Goal: Find specific page/section: Find specific page/section

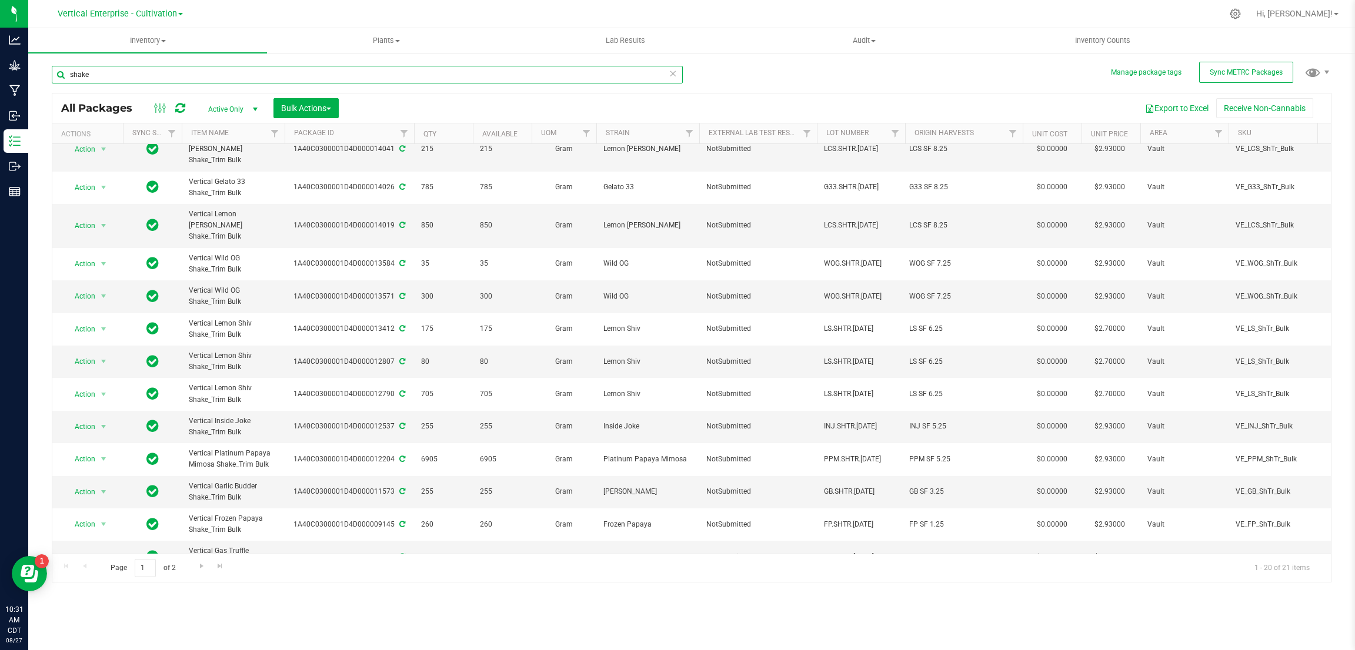
click at [68, 71] on input "shake" at bounding box center [367, 75] width 631 height 18
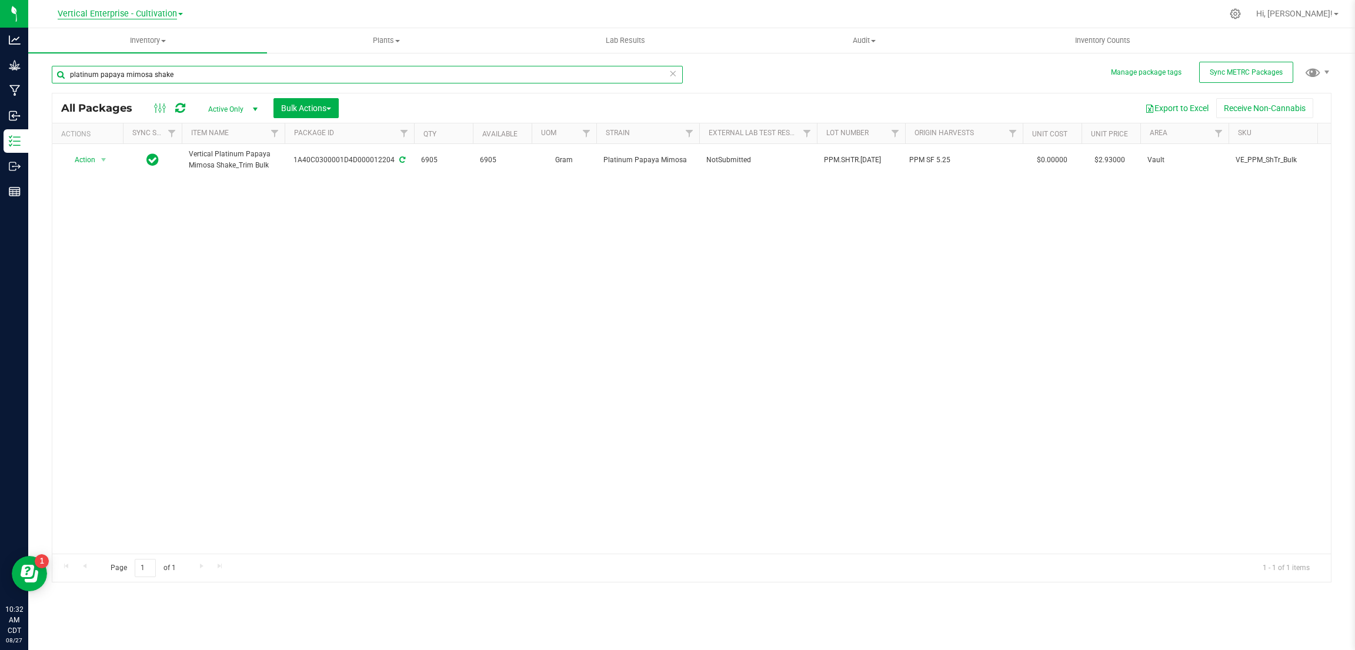
type input "platinum papaya mimosa shake"
click at [169, 15] on span "Vertical Enterprise - Cultivation" at bounding box center [117, 14] width 119 height 11
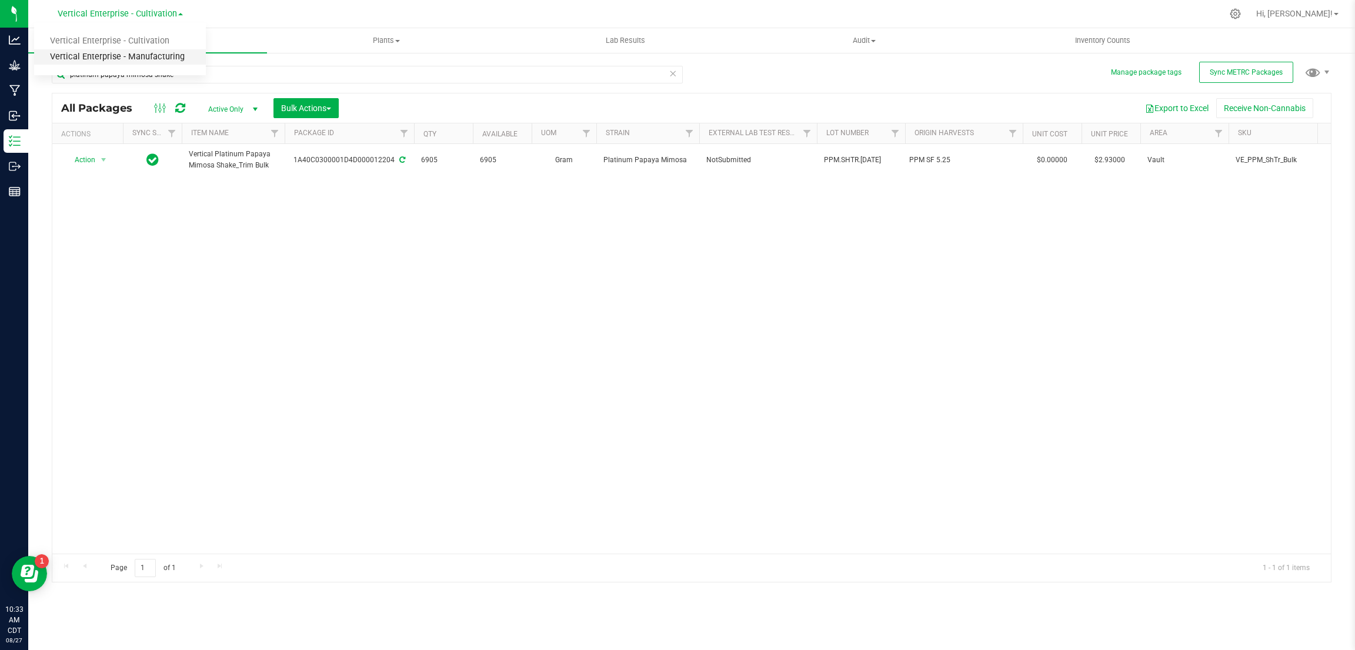
click at [149, 57] on link "Vertical Enterprise - Manufacturing" at bounding box center [120, 57] width 172 height 16
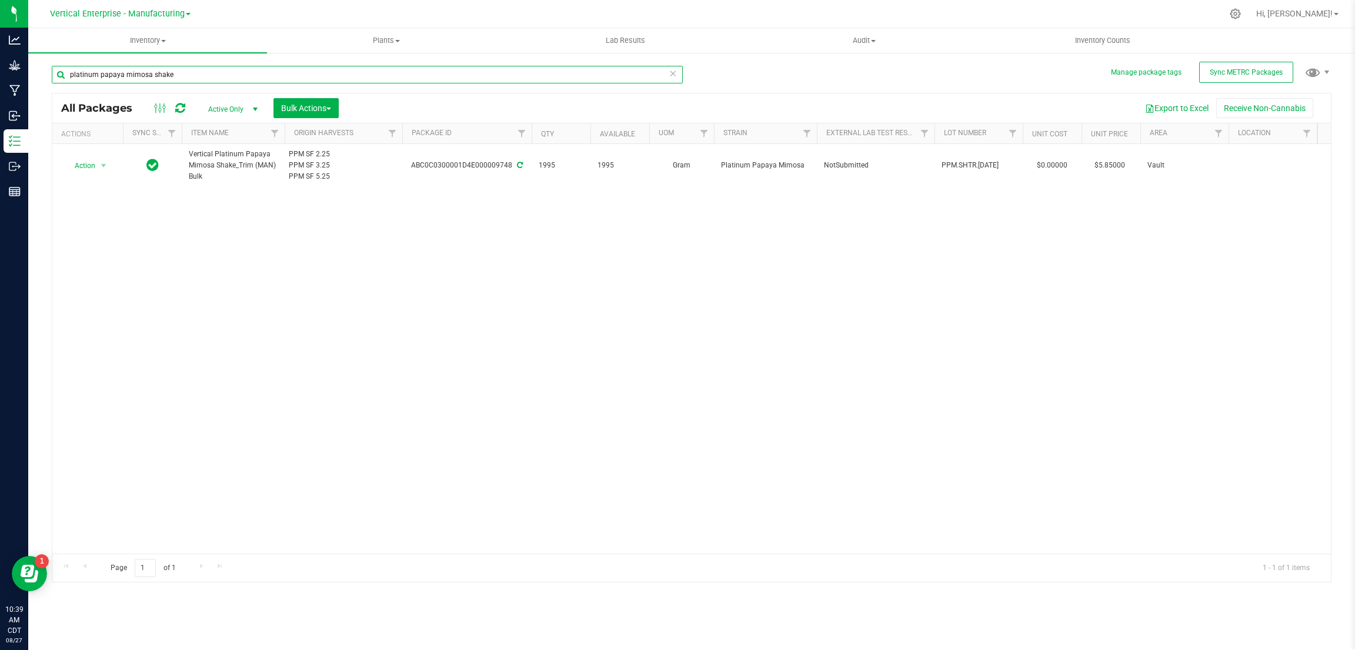
drag, startPoint x: 151, startPoint y: 76, endPoint x: 253, endPoint y: 415, distance: 353.8
click at [152, 76] on input "platinum papaya mimosa shake" at bounding box center [367, 75] width 631 height 18
type input "shake"
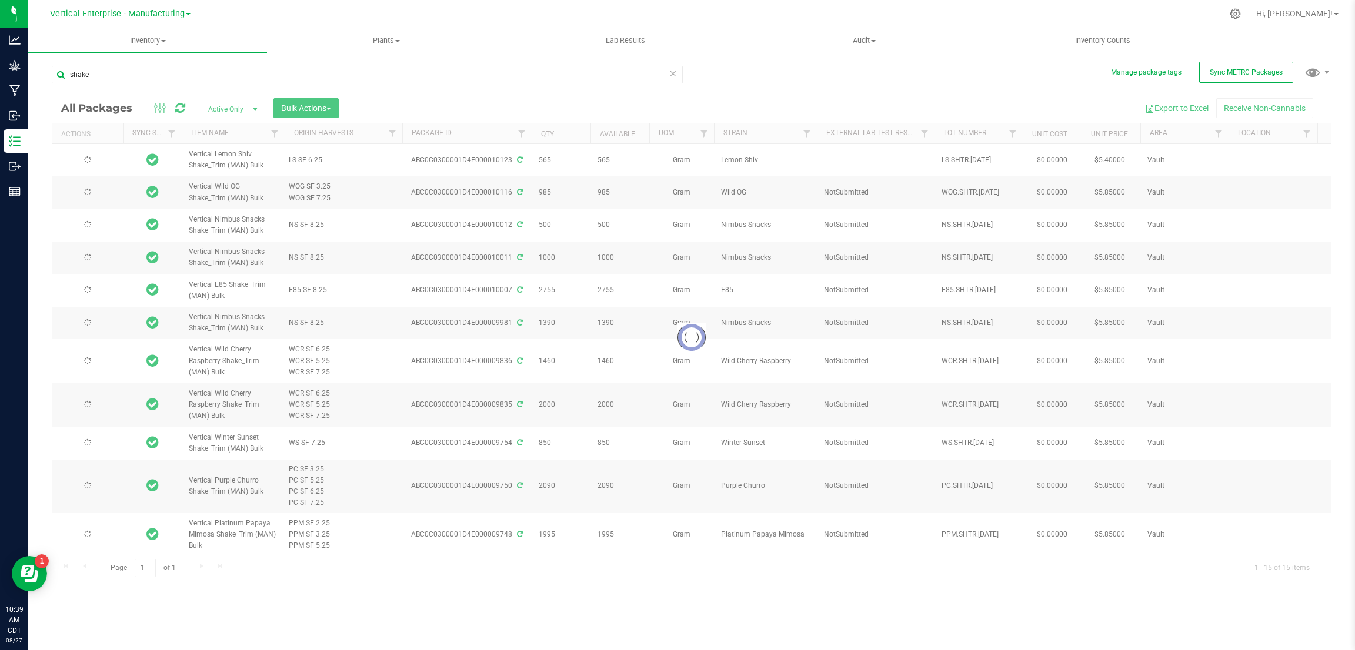
click at [183, 12] on link "Vertical Enterprise - Manufacturing" at bounding box center [120, 13] width 141 height 11
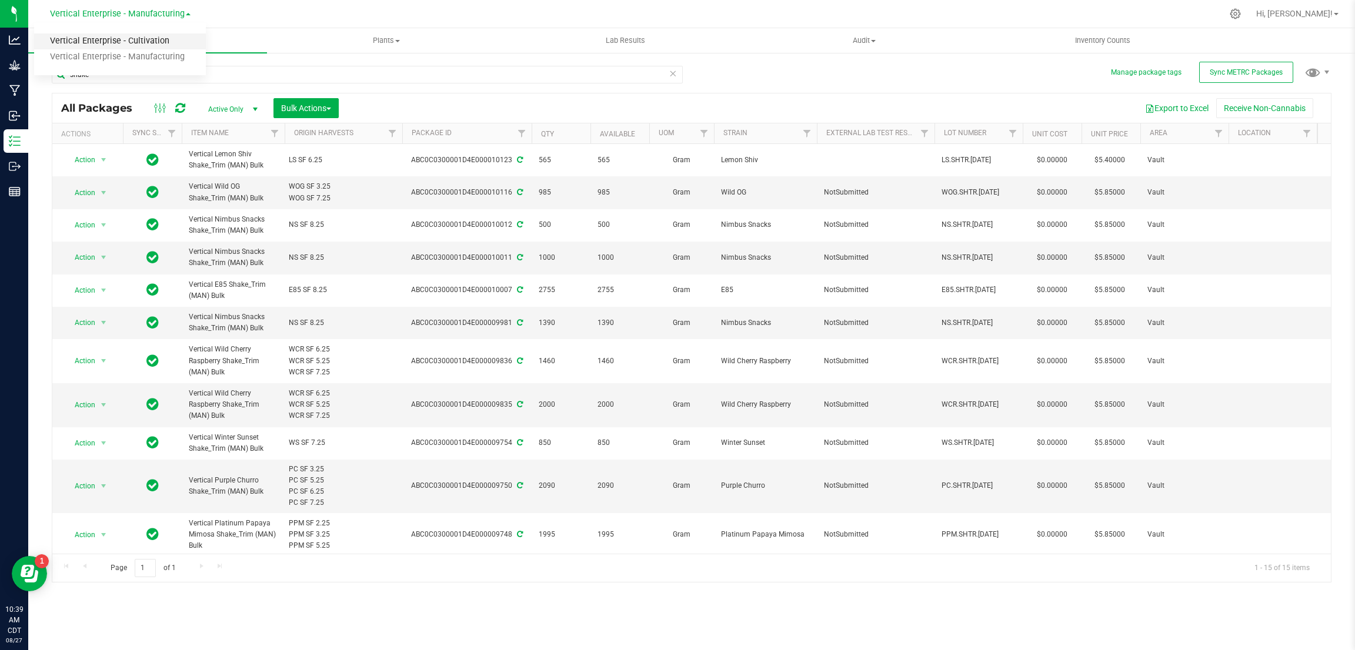
click at [153, 37] on link "Vertical Enterprise - Cultivation" at bounding box center [120, 42] width 172 height 16
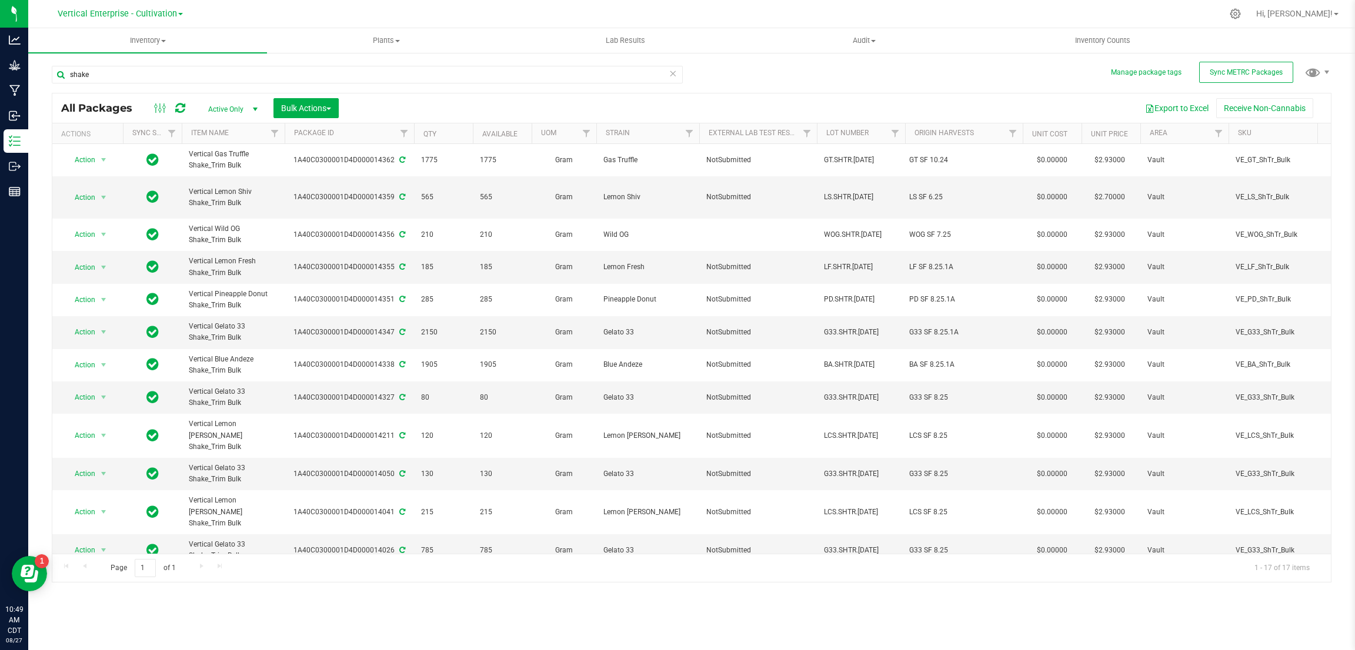
drag, startPoint x: 619, startPoint y: 290, endPoint x: 745, endPoint y: 86, distance: 239.2
click at [745, 86] on div "shake All Packages Active Only Active Only Lab Samples Locked All External Inte…" at bounding box center [691, 319] width 1279 height 528
click at [165, 11] on span "Vertical Enterprise - Cultivation" at bounding box center [117, 14] width 119 height 11
click at [161, 52] on link "Vertical Enterprise - Manufacturing" at bounding box center [120, 57] width 172 height 16
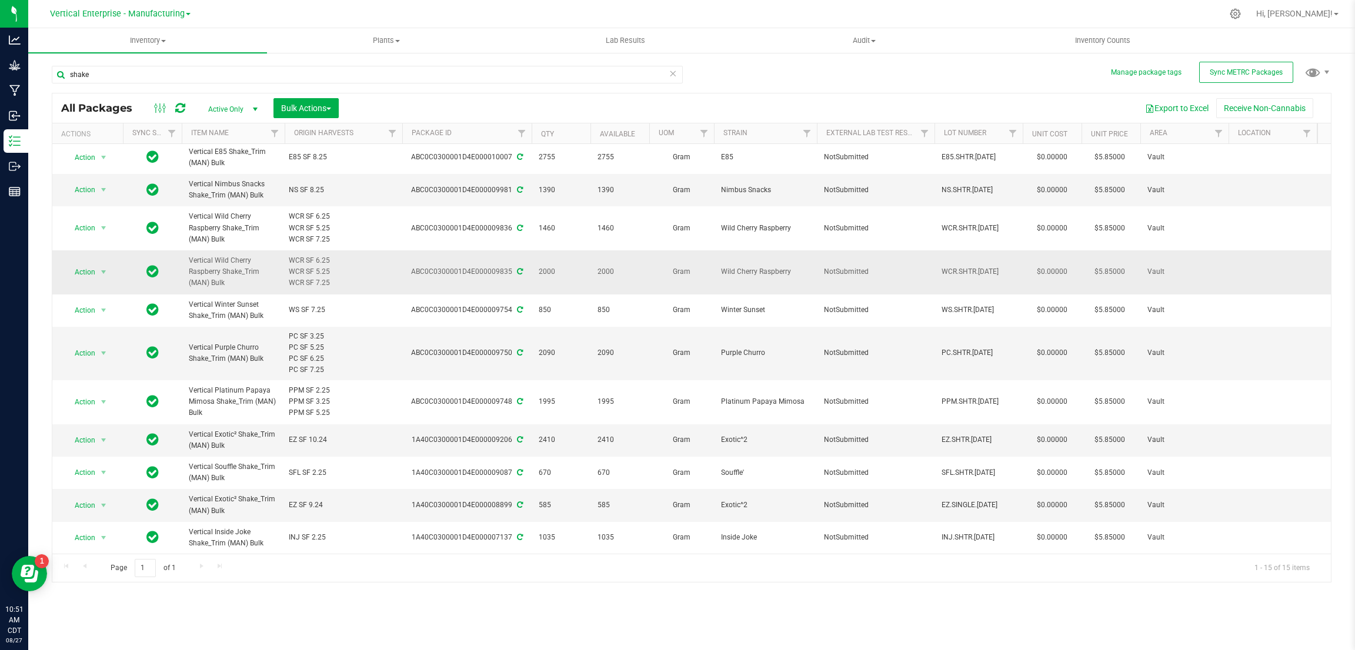
scroll to position [147, 0]
click at [178, 14] on span "Vertical Enterprise - Manufacturing" at bounding box center [117, 14] width 135 height 11
click at [172, 48] on link "Vertical Enterprise - Cultivation" at bounding box center [120, 42] width 172 height 16
